Goal: Task Accomplishment & Management: Manage account settings

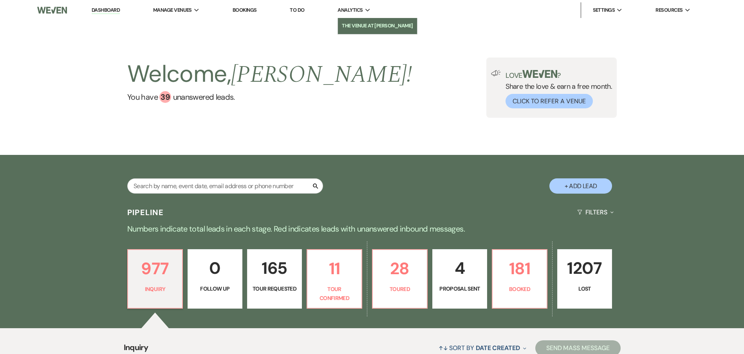
click at [361, 22] on li "The Venue at [PERSON_NAME]" at bounding box center [377, 26] width 71 height 8
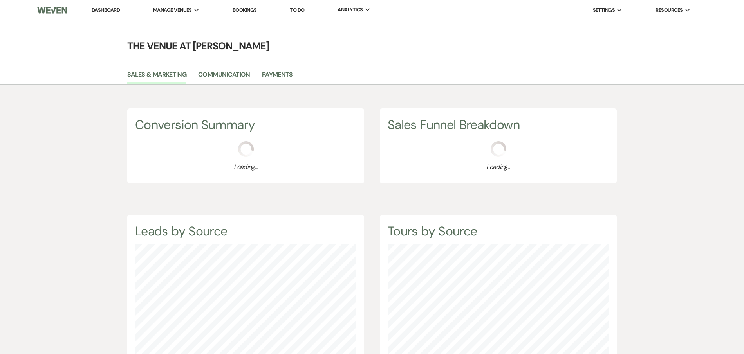
scroll to position [354, 744]
click at [278, 75] on link "Payments" at bounding box center [277, 77] width 31 height 15
select select "2025"
